Goal: Book appointment/travel/reservation

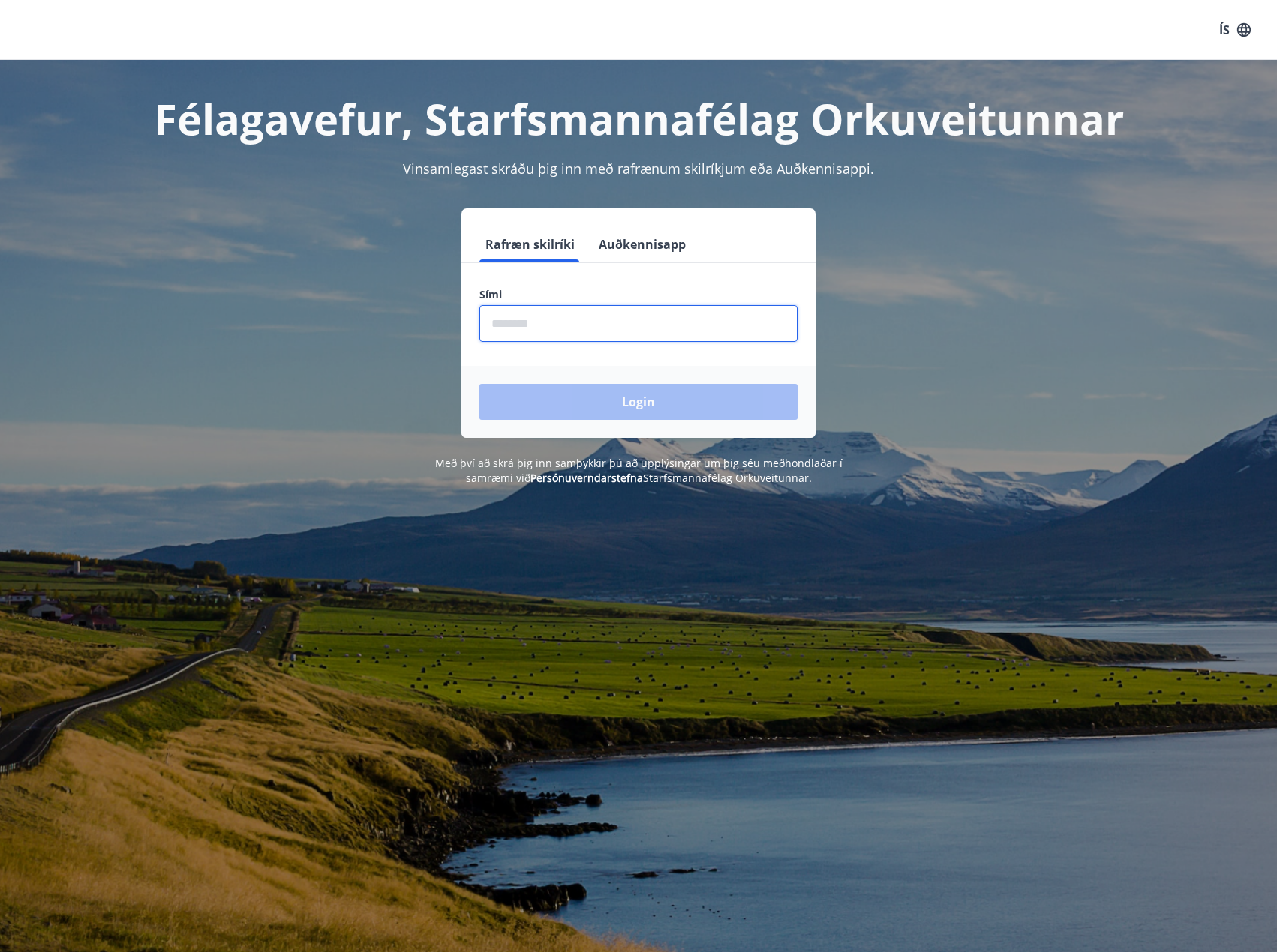
click at [554, 336] on input "phone" at bounding box center [638, 323] width 318 height 37
type input "********"
click at [599, 392] on button "Login" at bounding box center [638, 401] width 318 height 36
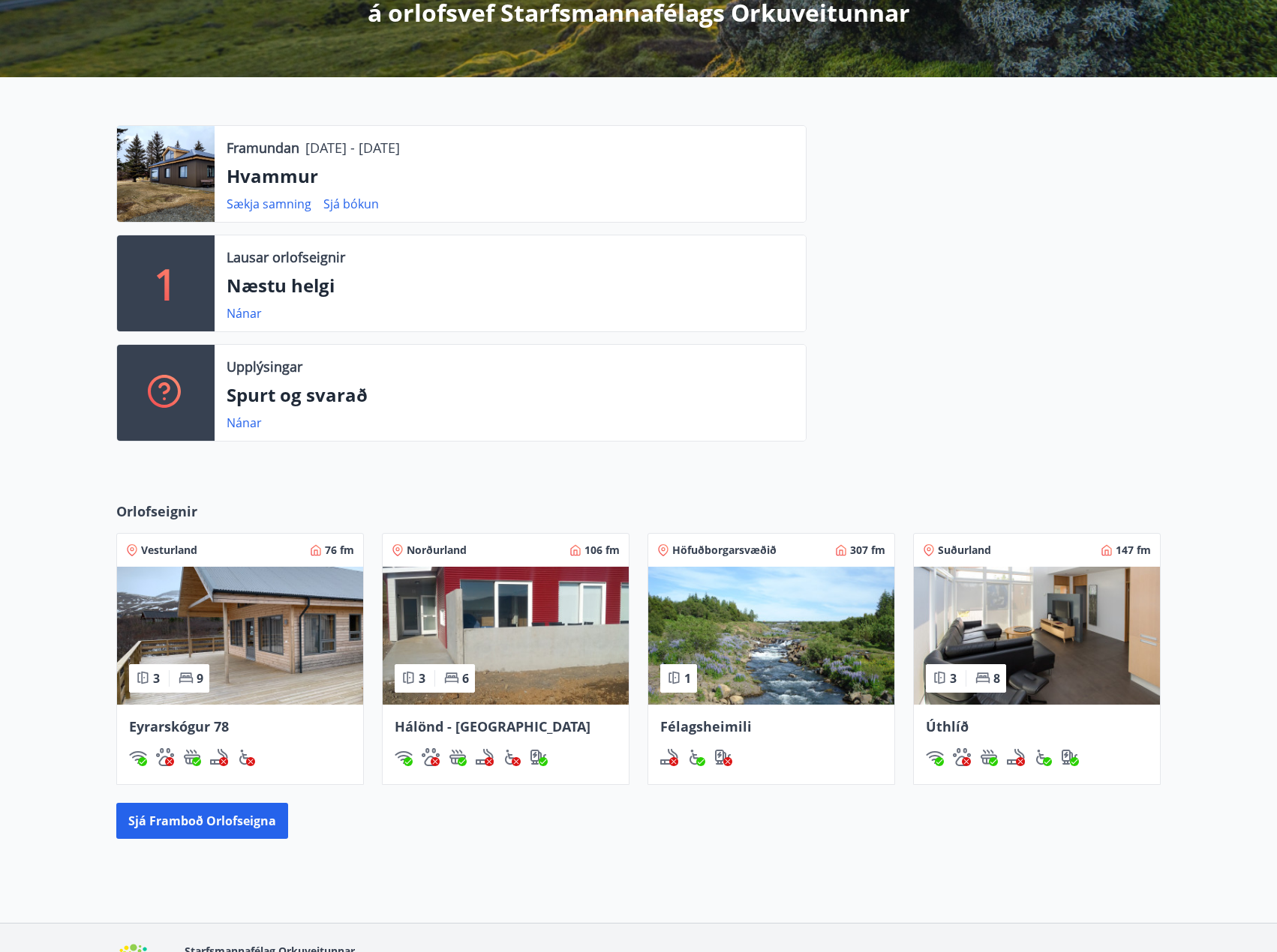
scroll to position [393, 0]
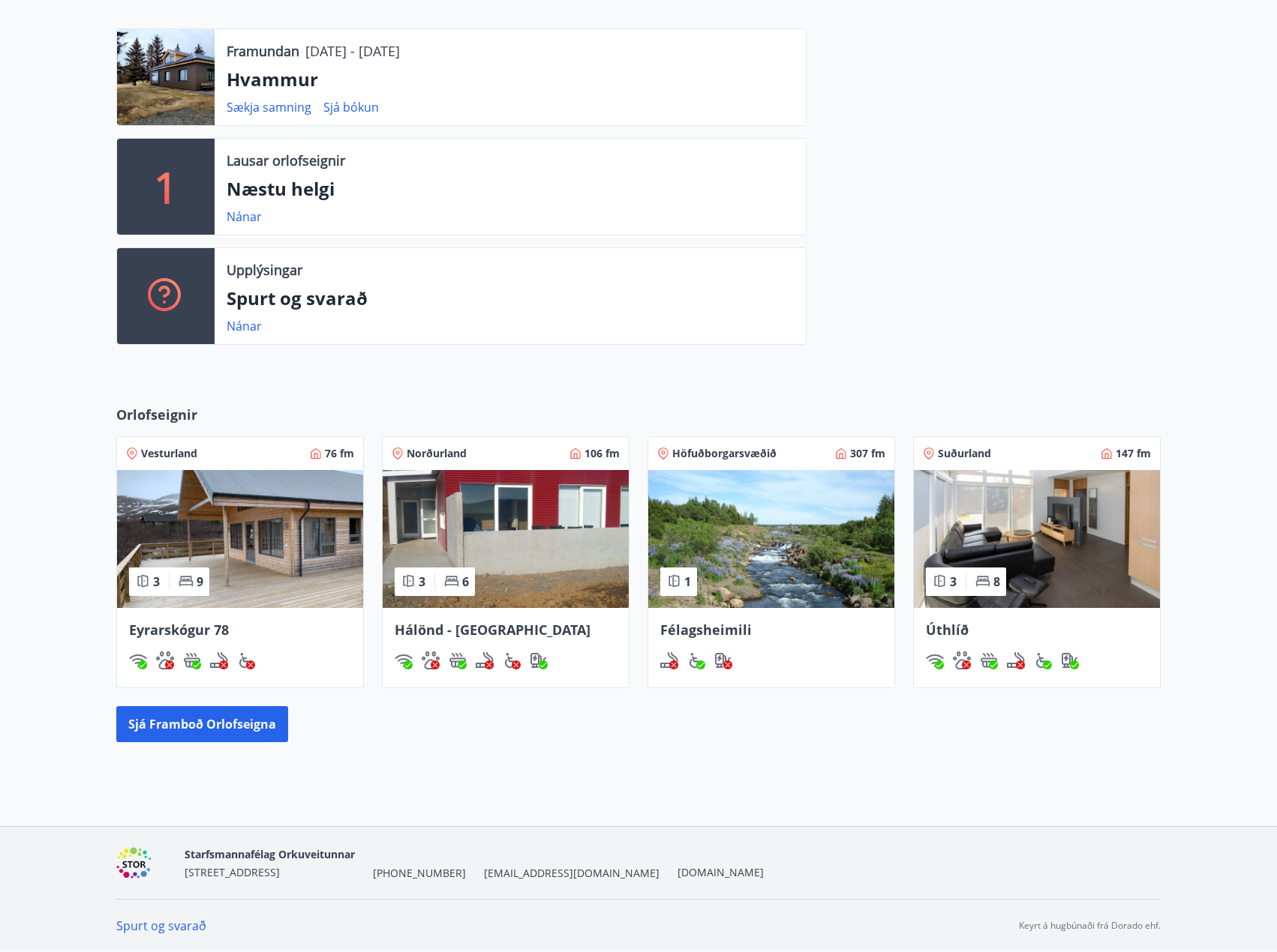
click at [751, 580] on img at bounding box center [771, 539] width 246 height 138
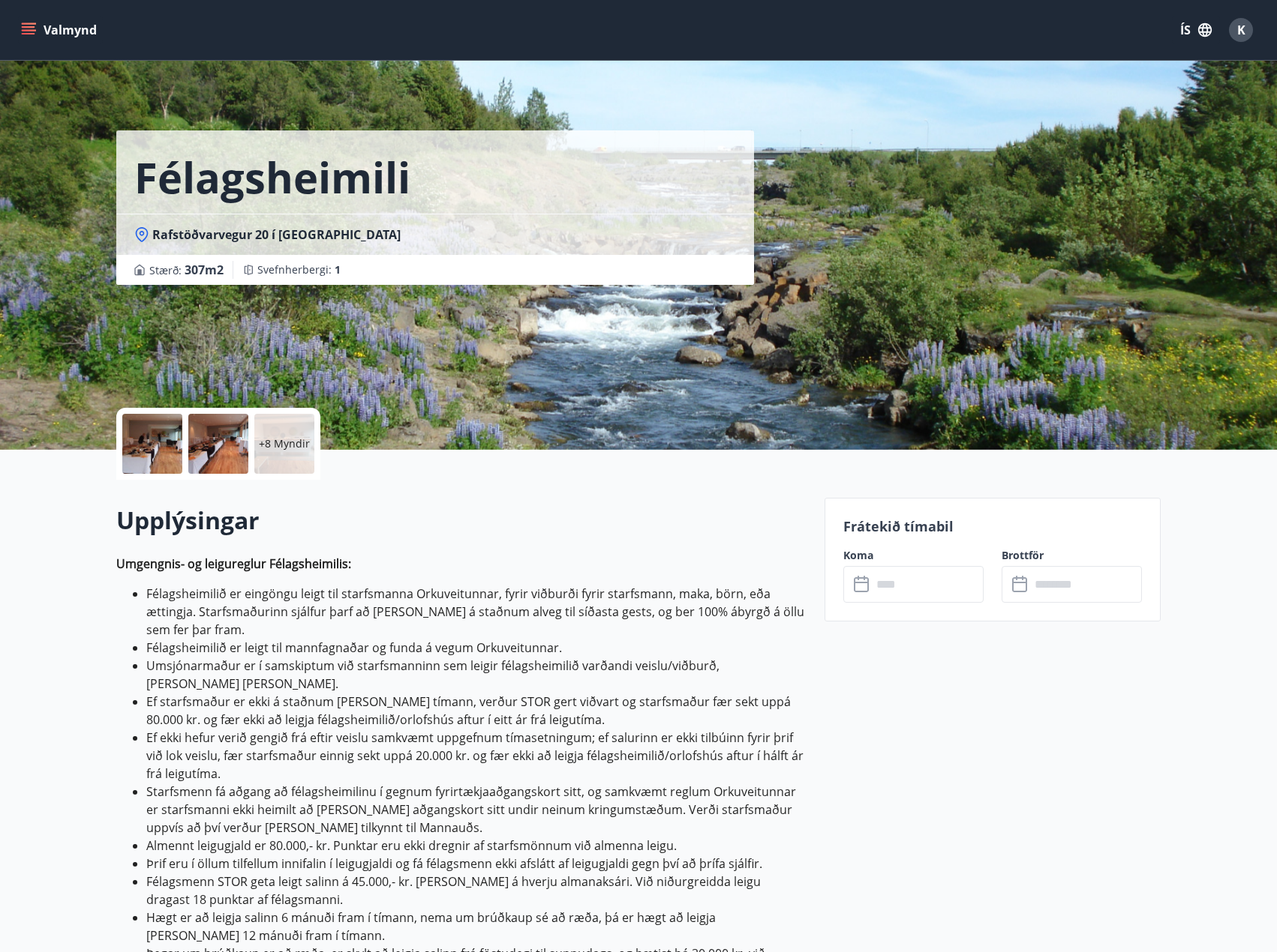
click at [923, 587] on input "text" at bounding box center [927, 585] width 112 height 37
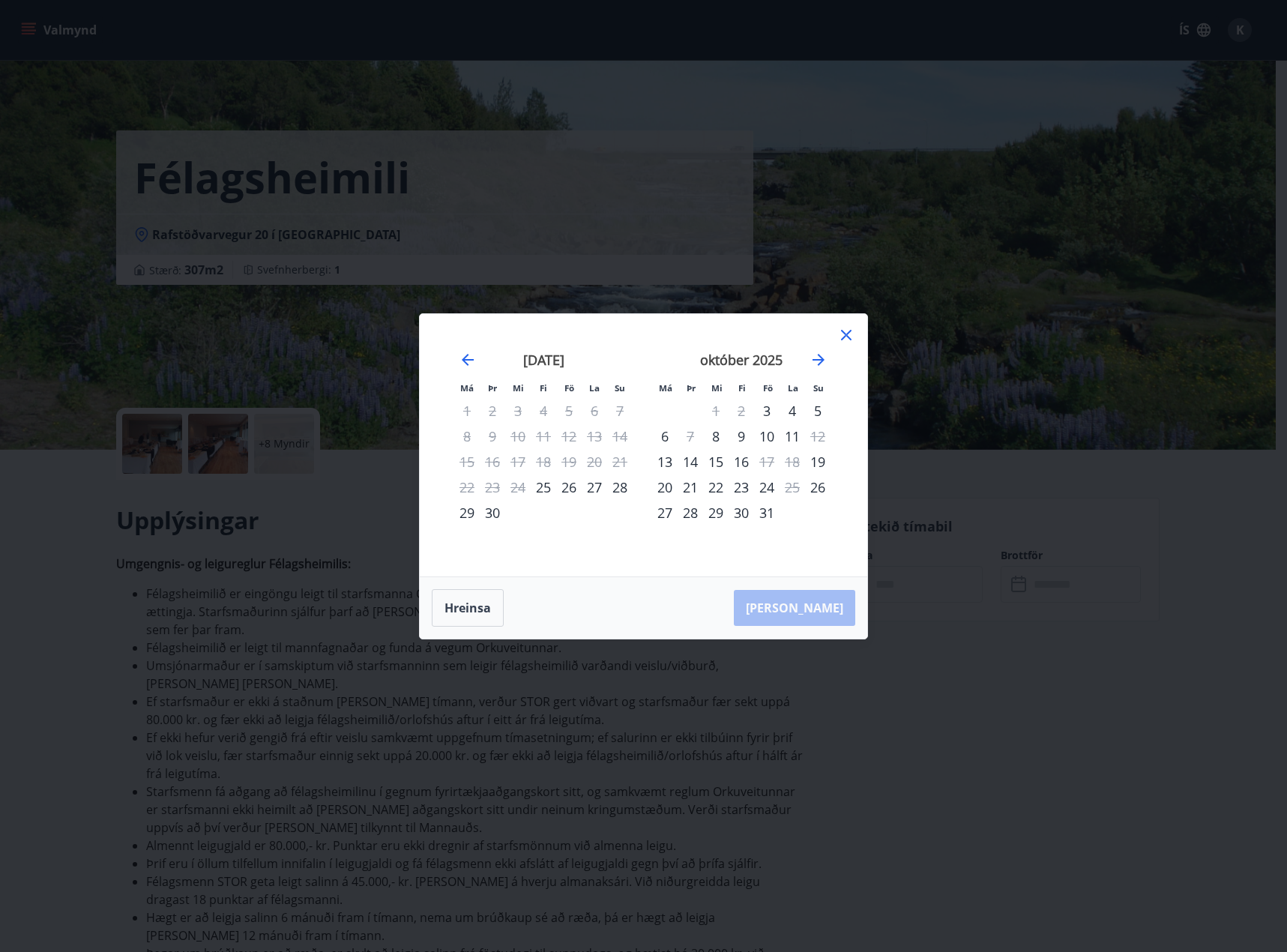
click at [738, 413] on div "2" at bounding box center [741, 411] width 25 height 25
click at [311, 695] on div "Má Þr Mi Fi Fö La Su Má Þr Mi Fi Fö La Su [DATE] 1 2 3 4 5 6 7 8 9 10 11 12 13 …" at bounding box center [643, 476] width 1287 height 952
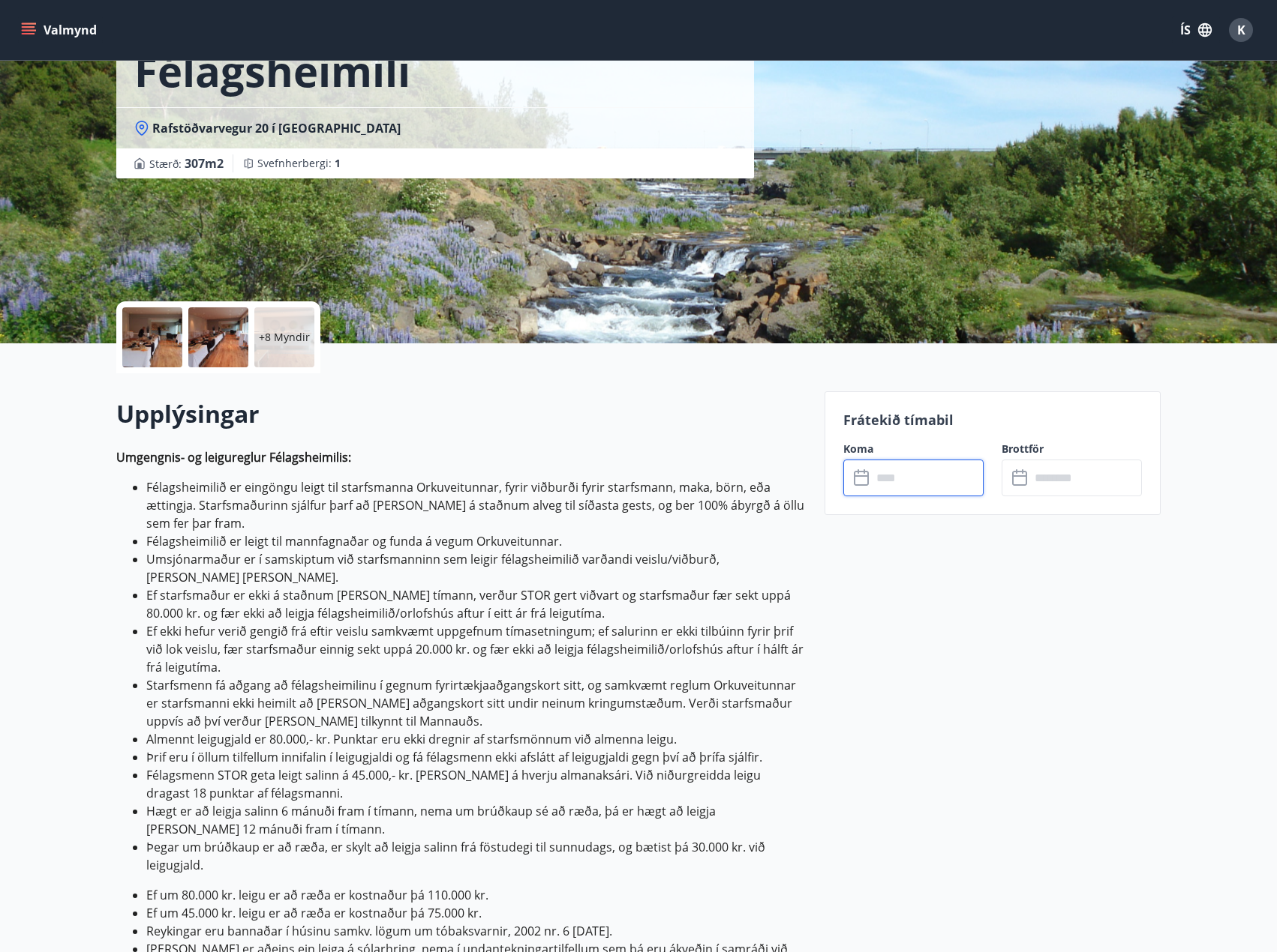
scroll to position [225, 0]
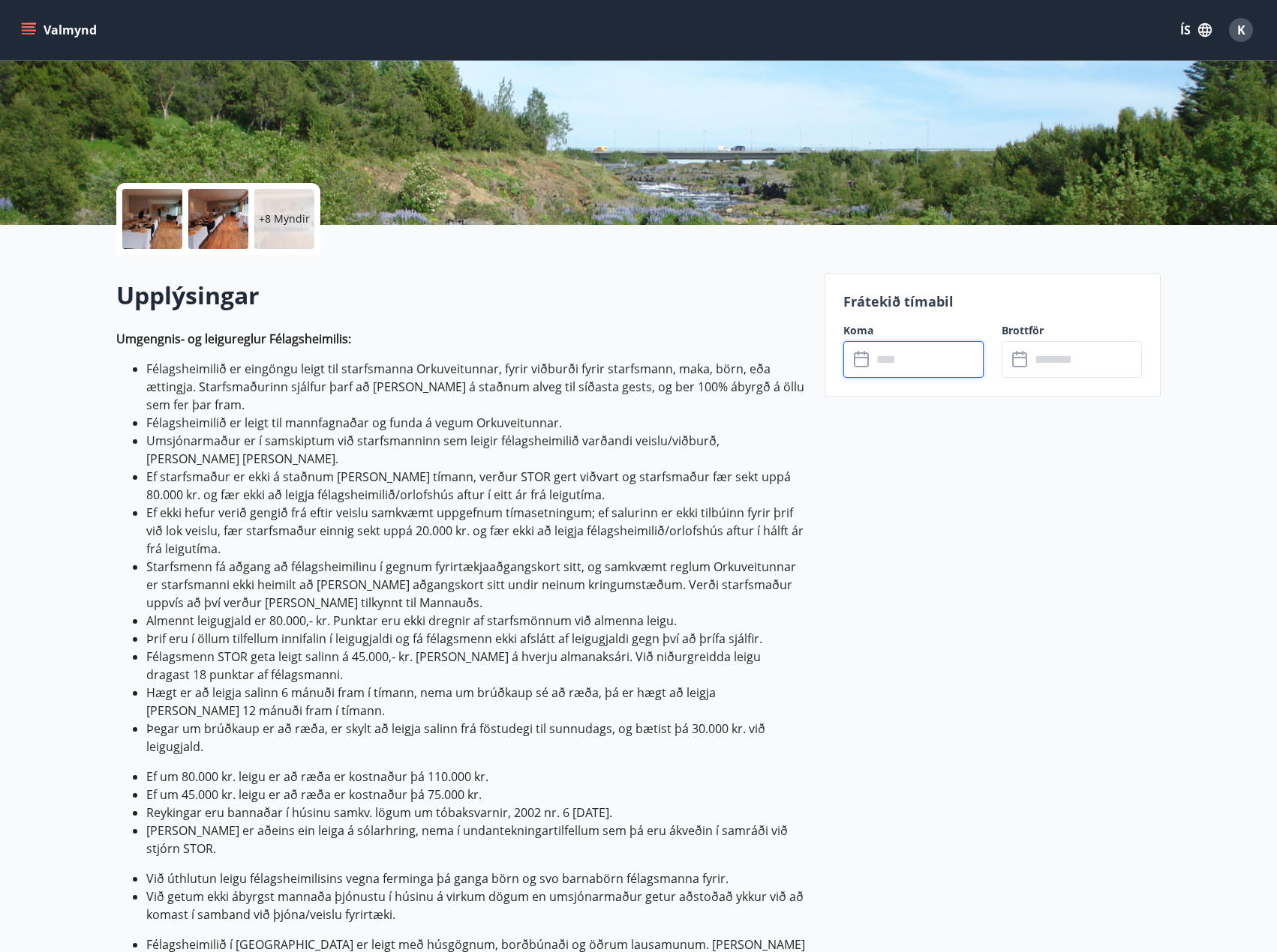
click at [933, 360] on input "text" at bounding box center [927, 359] width 112 height 37
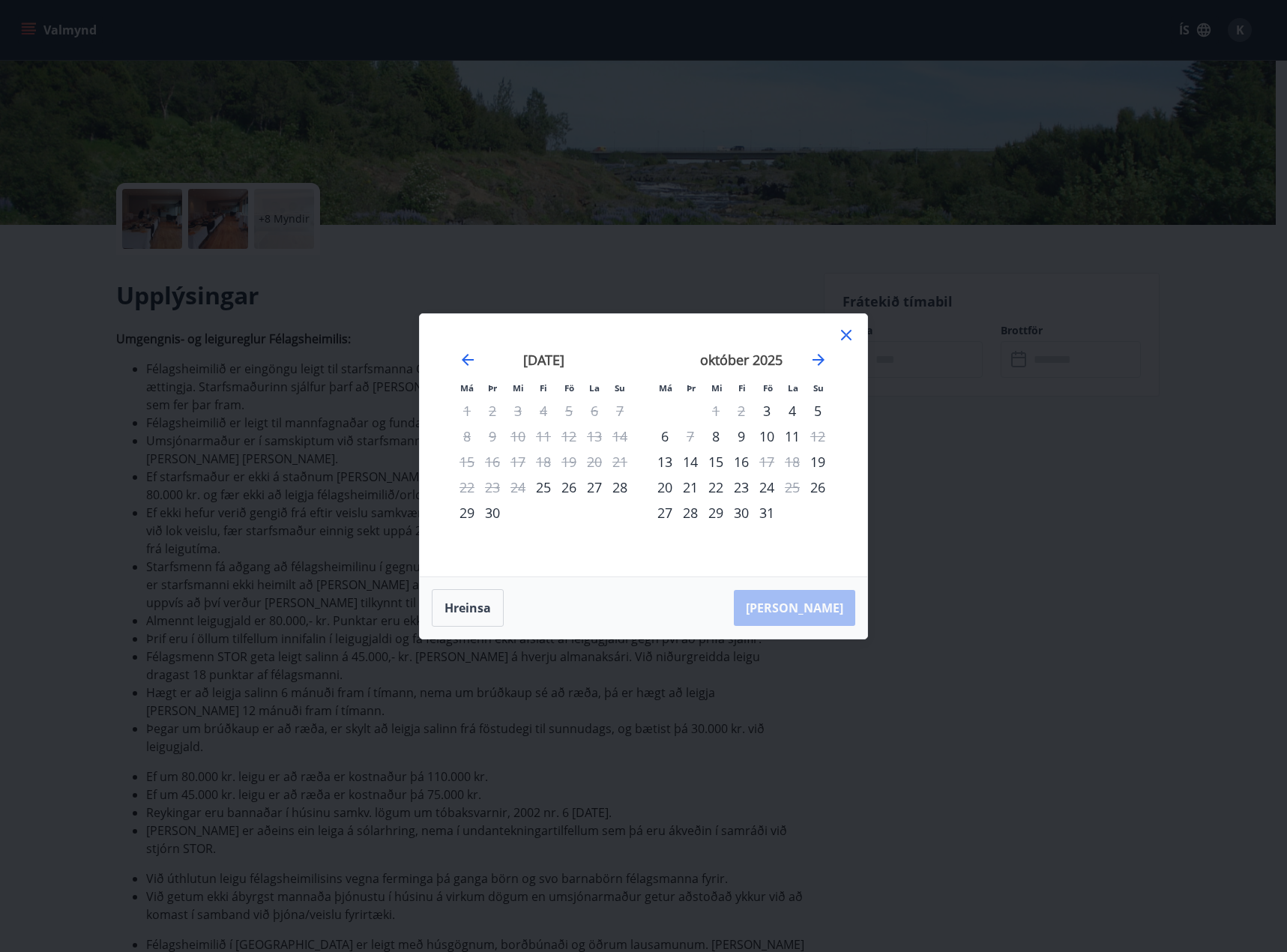
click at [838, 336] on icon at bounding box center [846, 335] width 18 height 18
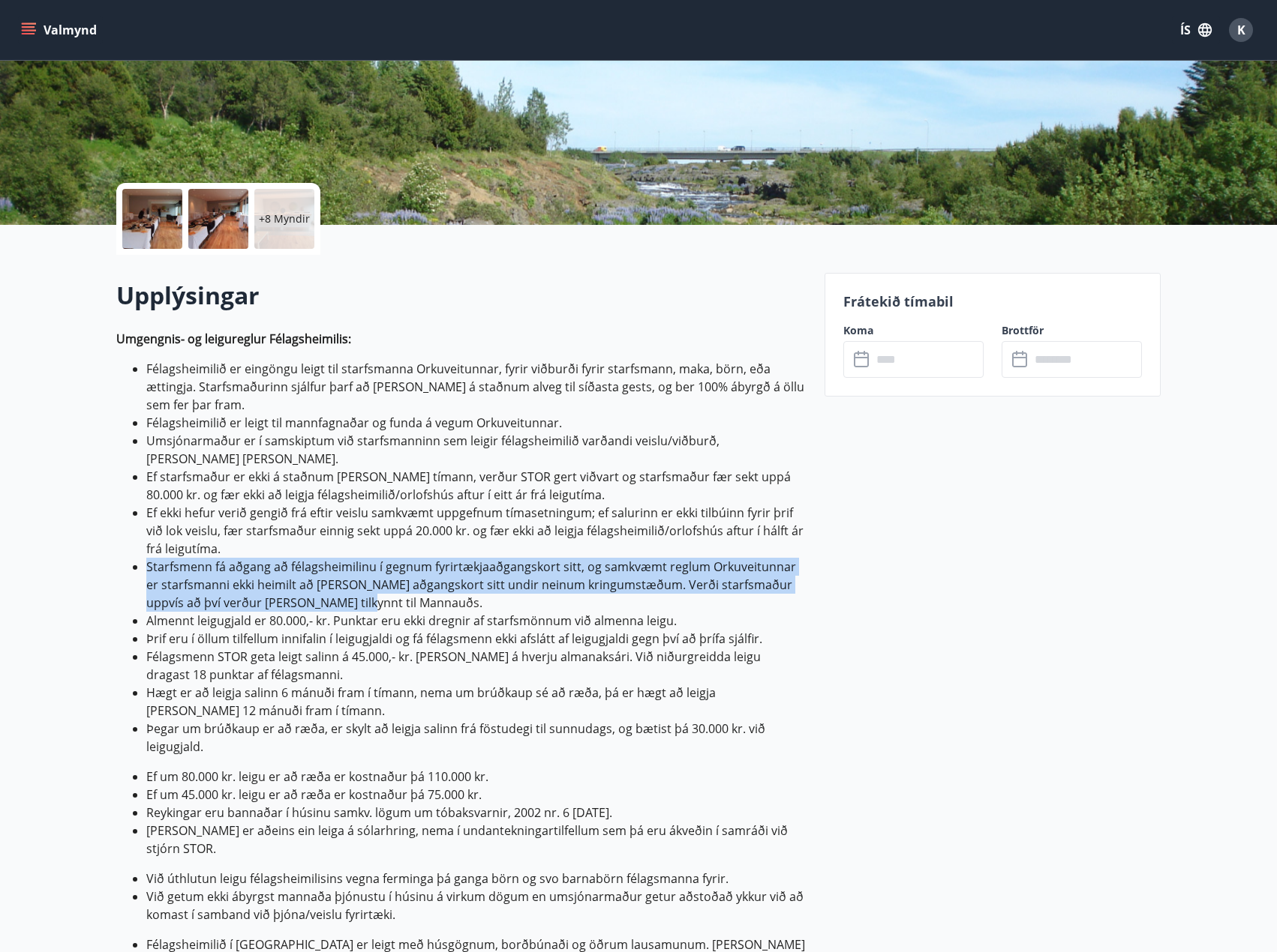
drag, startPoint x: 138, startPoint y: 549, endPoint x: 406, endPoint y: 579, distance: 269.7
click at [406, 579] on li "Starfsmenn fá aðgang að félagsheimilinu í gegnum fyrirtækjaaðgangskort sitt, og…" at bounding box center [476, 585] width 660 height 54
drag, startPoint x: 168, startPoint y: 618, endPoint x: 272, endPoint y: 733, distance: 155.1
click at [272, 733] on ul "Félagsheimilið er eingöngu leigt til starfsmanna Orkuveitunnar, fyrir viðburði …" at bounding box center [462, 559] width 690 height 396
